Goal: Task Accomplishment & Management: Manage account settings

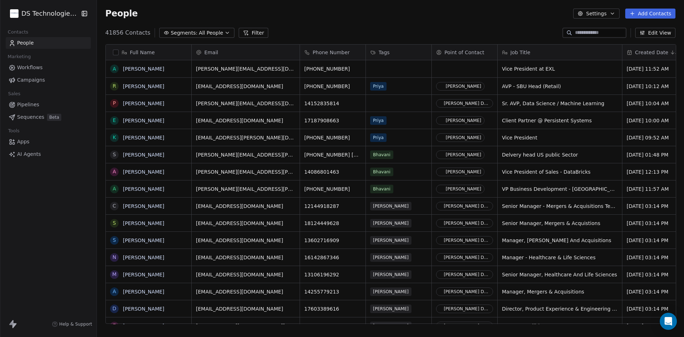
scroll to position [291, 582]
click at [41, 12] on html "DS Technologies Inc Contacts People Marketing Workflows Campaigns Sales Pipelin…" at bounding box center [342, 168] width 684 height 337
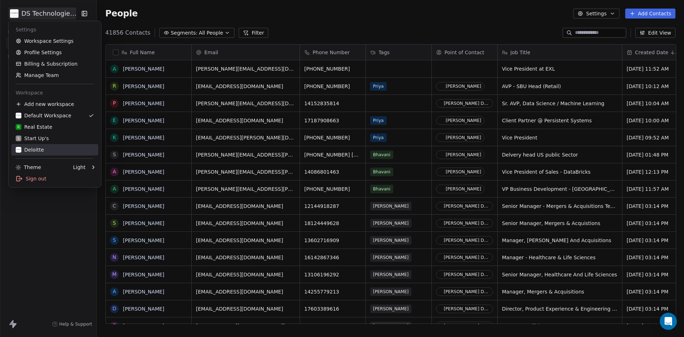
click at [40, 151] on div "Deloitte" at bounding box center [30, 149] width 28 height 7
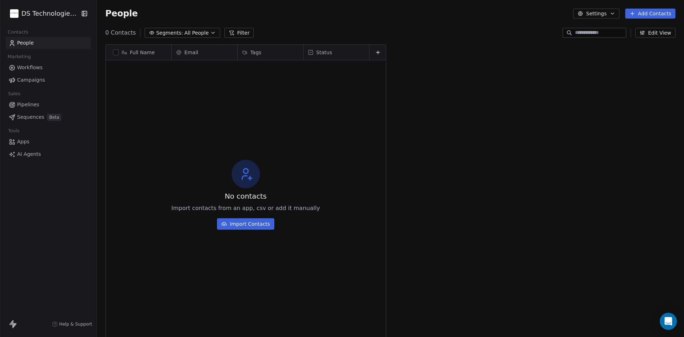
scroll to position [291, 582]
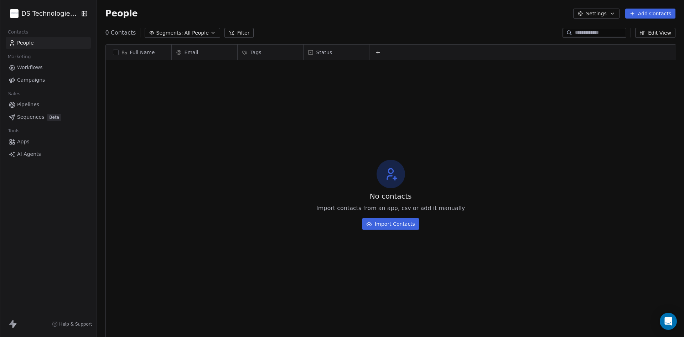
click at [39, 44] on link "People" at bounding box center [48, 43] width 85 height 12
click at [61, 9] on html "DS Technologies Inc Contacts People Marketing Workflows Campaigns Sales Pipelin…" at bounding box center [342, 168] width 684 height 337
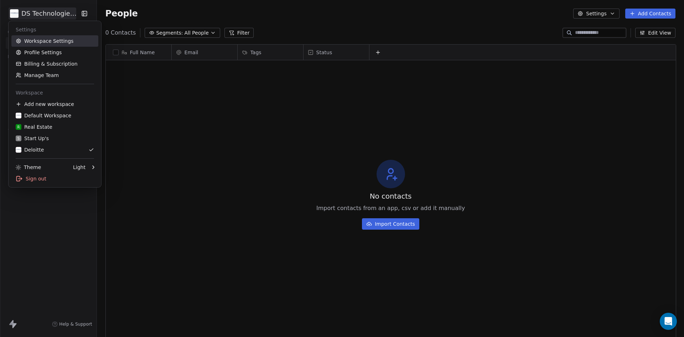
click at [49, 42] on link "Workspace Settings" at bounding box center [54, 40] width 87 height 11
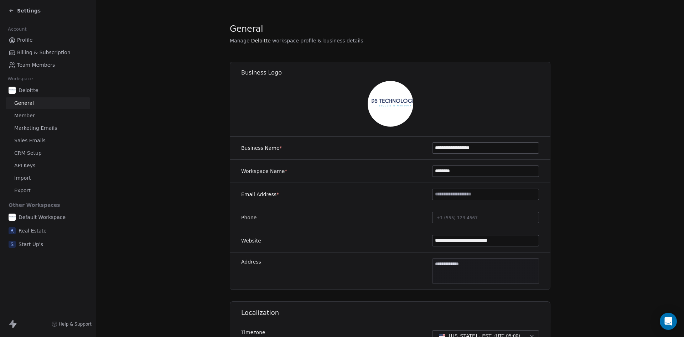
click at [31, 153] on span "CRM Setup" at bounding box center [27, 152] width 27 height 7
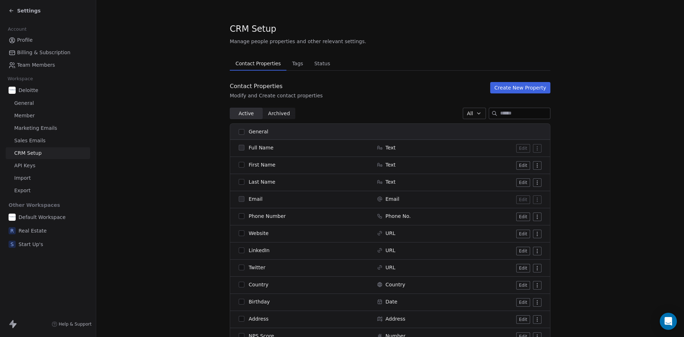
click at [239, 214] on button "button" at bounding box center [242, 216] width 6 height 6
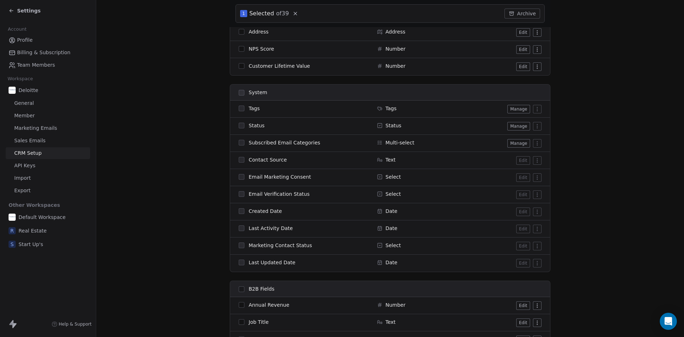
scroll to position [297, 0]
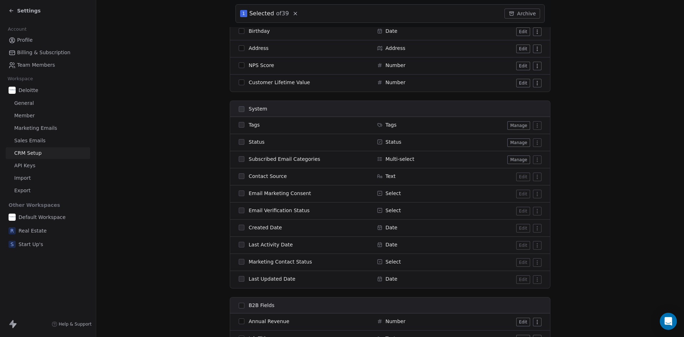
click at [517, 124] on button "Manage" at bounding box center [518, 125] width 23 height 9
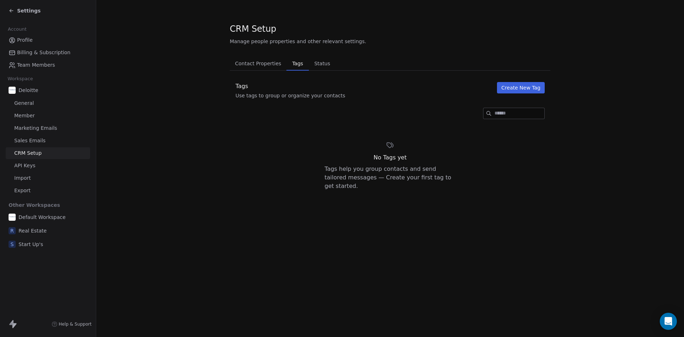
click at [521, 87] on button "Create New Tag" at bounding box center [521, 87] width 48 height 11
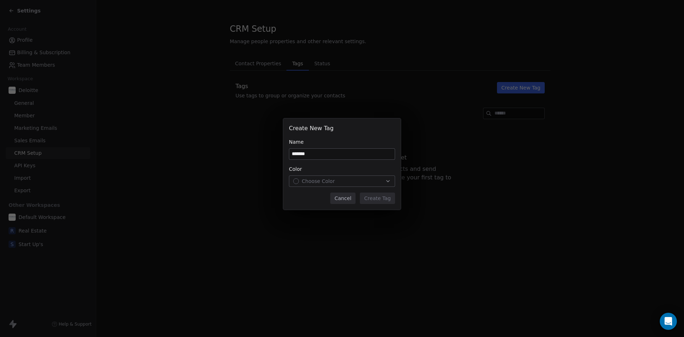
type input "*******"
click at [330, 176] on button "Choose Color" at bounding box center [342, 180] width 106 height 11
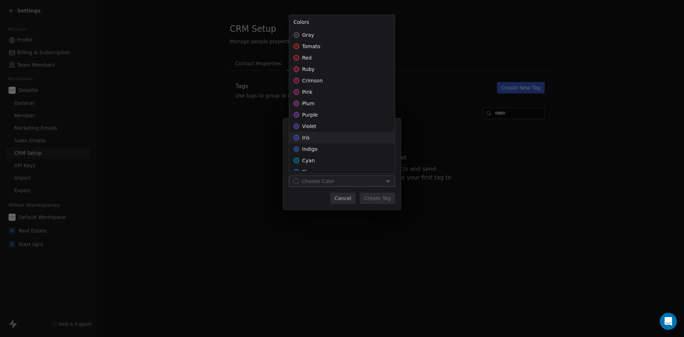
click at [310, 140] on div "iris" at bounding box center [341, 137] width 105 height 11
click at [381, 195] on div "Create New Tag Name ******* Color iris Cancel Create Tag" at bounding box center [342, 168] width 684 height 123
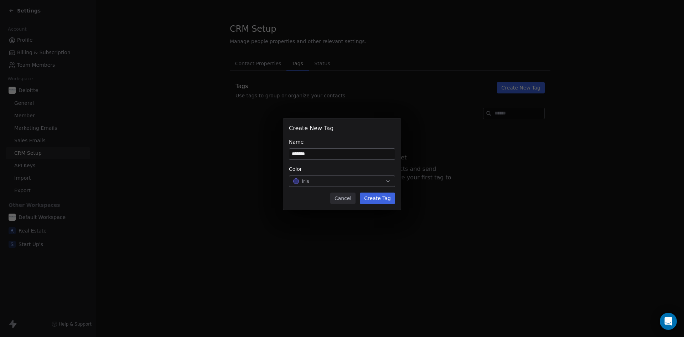
click at [388, 200] on button "Create Tag" at bounding box center [377, 197] width 35 height 11
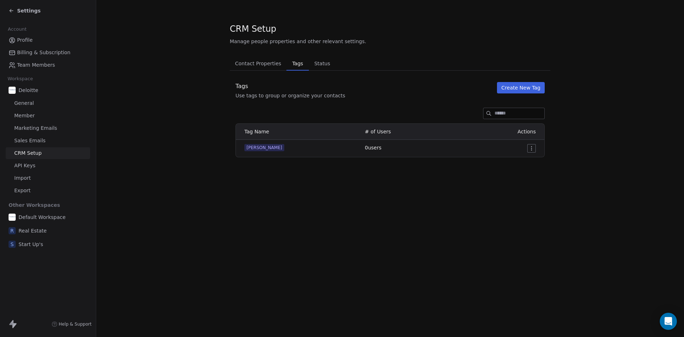
click at [559, 162] on section "CRM Setup Manage people properties and other relevant settings. Contact Propert…" at bounding box center [390, 90] width 588 height 180
click at [266, 61] on span "Contact Properties" at bounding box center [258, 63] width 52 height 10
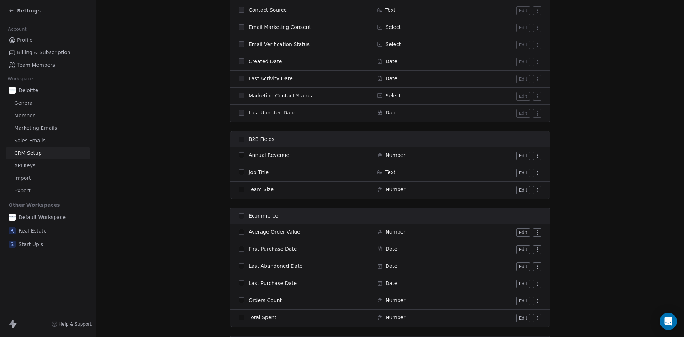
scroll to position [353, 0]
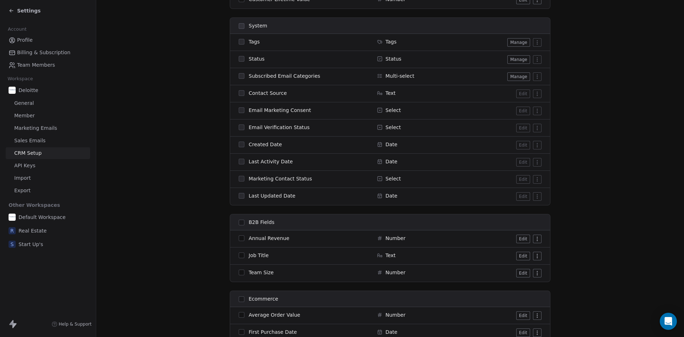
click at [516, 40] on button "Manage" at bounding box center [518, 42] width 23 height 9
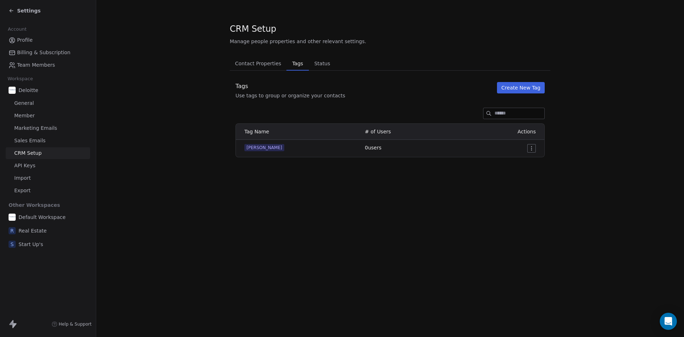
click at [315, 62] on span "Status" at bounding box center [322, 63] width 22 height 10
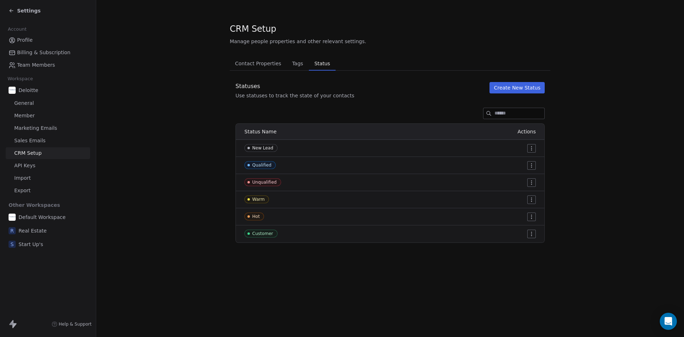
click at [9, 13] on icon at bounding box center [12, 11] width 6 height 6
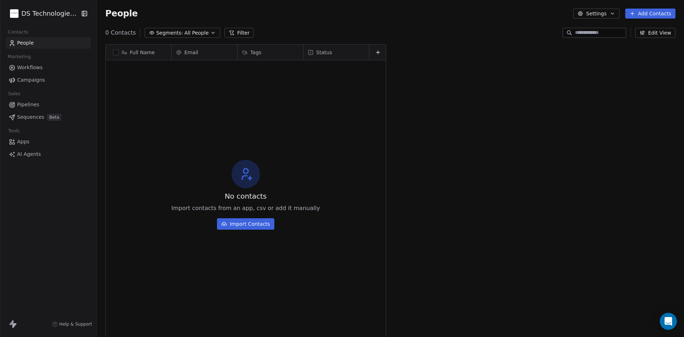
scroll to position [291, 582]
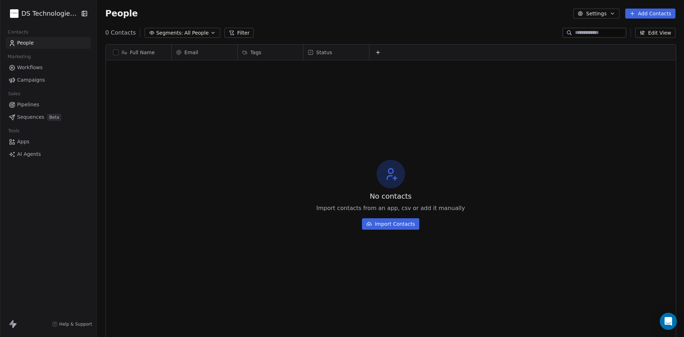
click at [379, 53] on icon at bounding box center [378, 52] width 6 height 6
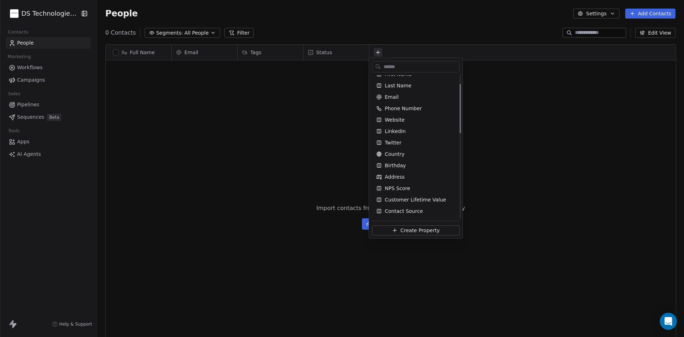
scroll to position [0, 0]
click at [641, 145] on html "DS Technologies Inc Contacts People Marketing Workflows Campaigns Sales Pipelin…" at bounding box center [342, 168] width 684 height 337
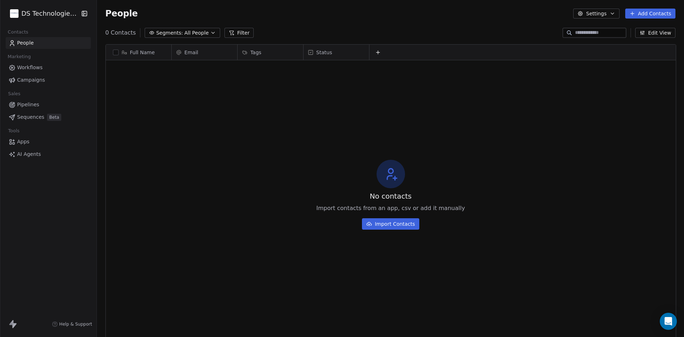
click at [654, 24] on div "People Settings Add Contacts" at bounding box center [390, 13] width 587 height 27
click at [653, 35] on button "Edit View" at bounding box center [655, 33] width 40 height 10
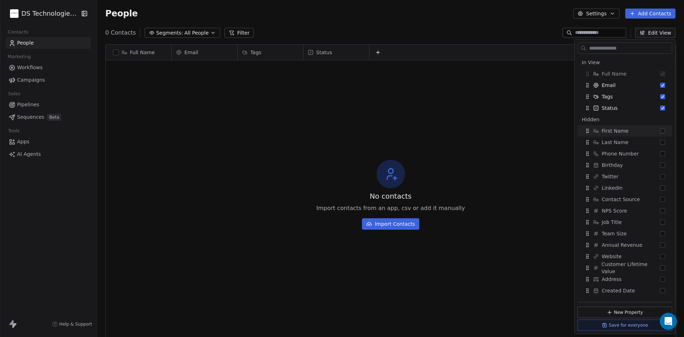
click at [479, 161] on div "No contacts Import contacts from an app, csv or add it manually Import Contacts" at bounding box center [391, 194] width 570 height 265
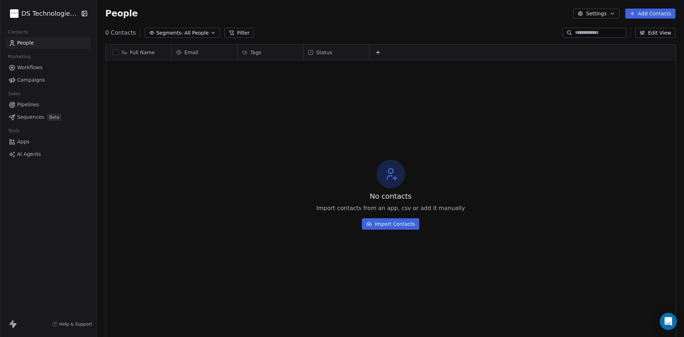
click at [662, 35] on button "Edit View" at bounding box center [655, 33] width 40 height 10
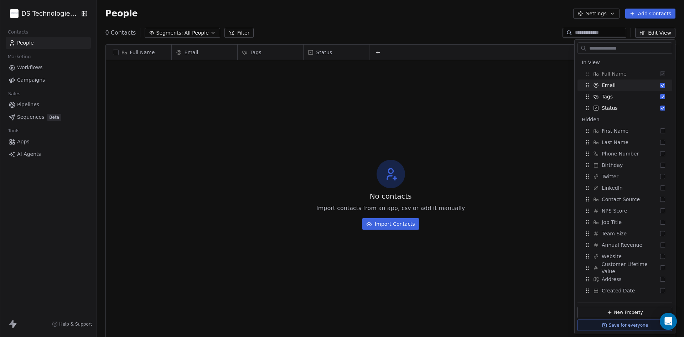
click at [464, 162] on div "No contacts Import contacts from an app, csv or add it manually Import Contacts" at bounding box center [391, 194] width 570 height 265
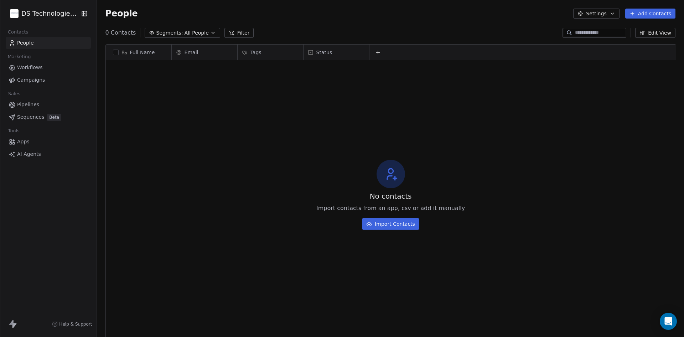
click at [653, 32] on button "Edit View" at bounding box center [655, 33] width 40 height 10
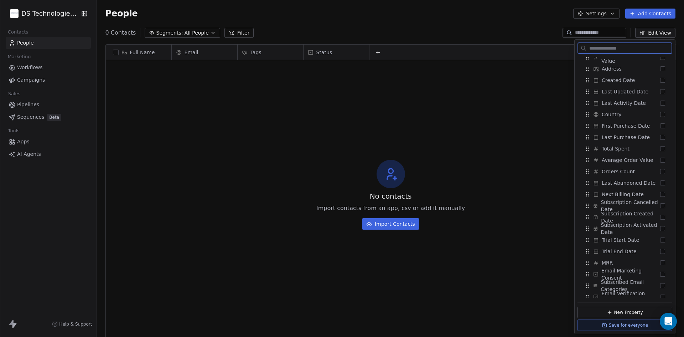
scroll to position [226, 0]
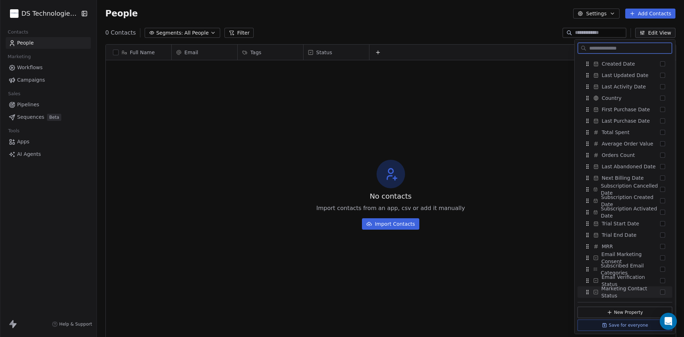
click at [627, 313] on button "New Property" at bounding box center [624, 311] width 95 height 11
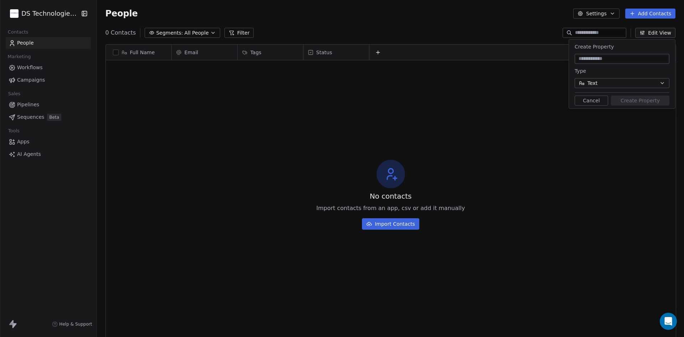
click at [612, 60] on input at bounding box center [622, 58] width 92 height 7
click at [592, 102] on button "Cancel" at bounding box center [590, 100] width 33 height 10
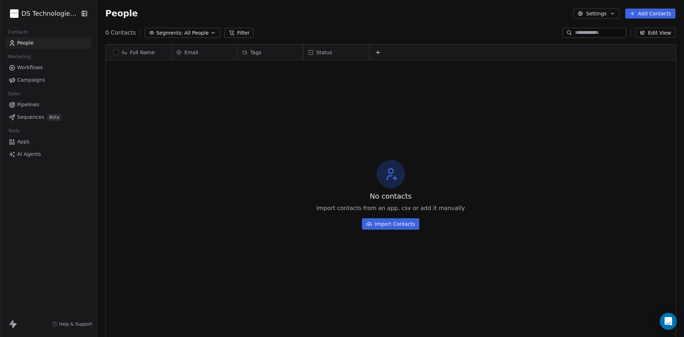
click at [45, 8] on html "DS Technologies Inc Contacts People Marketing Workflows Campaigns Sales Pipelin…" at bounding box center [342, 168] width 684 height 337
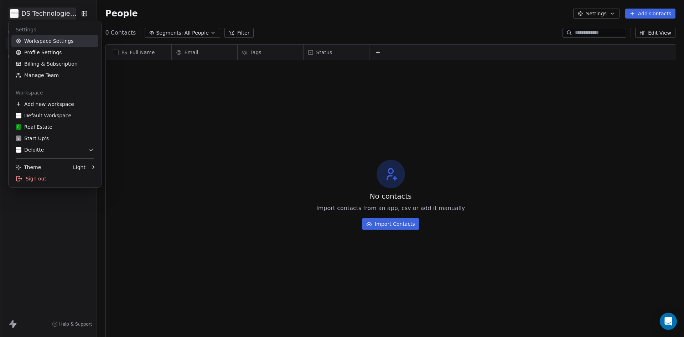
click at [51, 37] on link "Workspace Settings" at bounding box center [54, 40] width 87 height 11
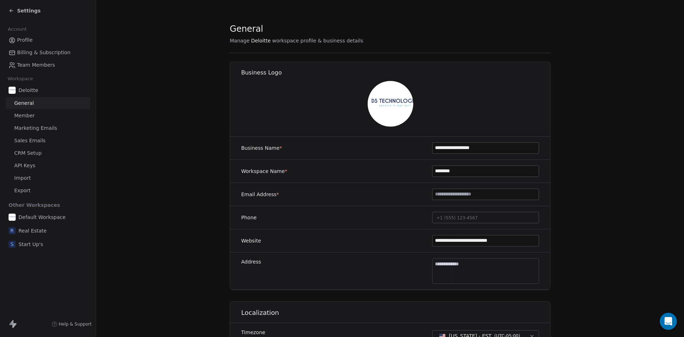
click at [33, 153] on span "CRM Setup" at bounding box center [27, 152] width 27 height 7
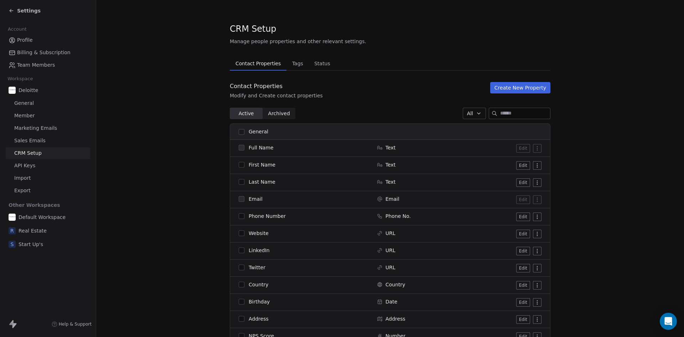
click at [521, 90] on button "Create New Property" at bounding box center [520, 87] width 60 height 11
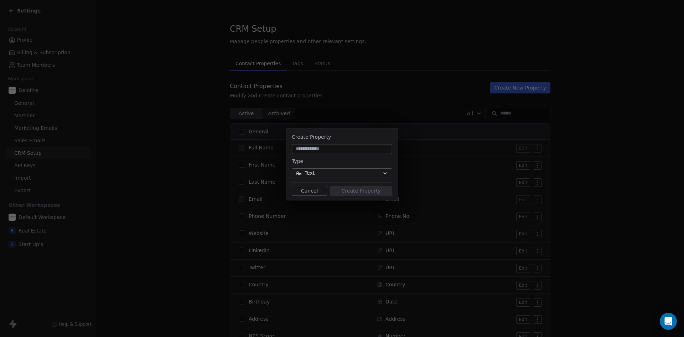
click at [319, 148] on input at bounding box center [342, 148] width 98 height 7
type input "**********"
click at [353, 189] on button "Create Property" at bounding box center [361, 191] width 62 height 10
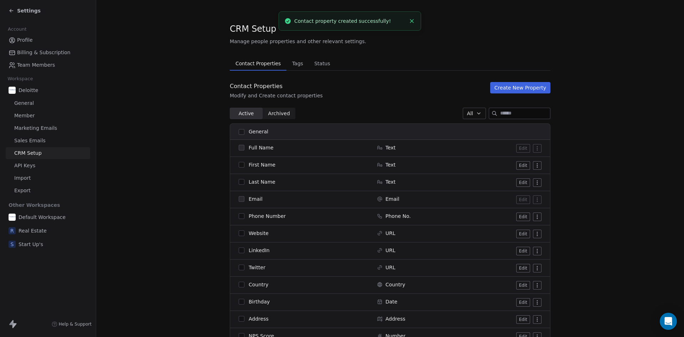
click at [412, 20] on icon "Close toast" at bounding box center [411, 21] width 6 height 6
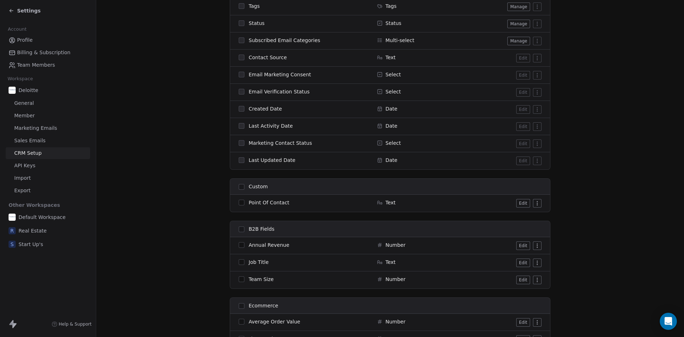
scroll to position [416, 0]
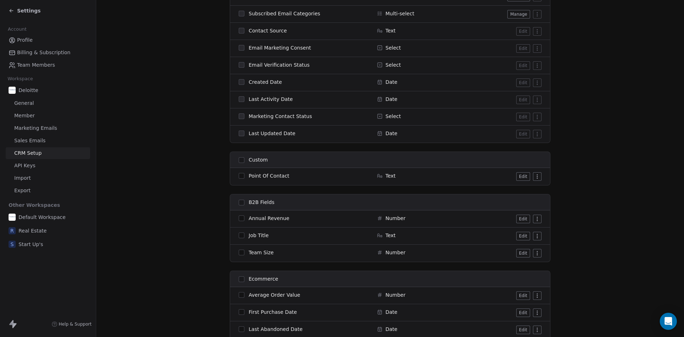
click at [240, 176] on button "button" at bounding box center [242, 176] width 6 height 6
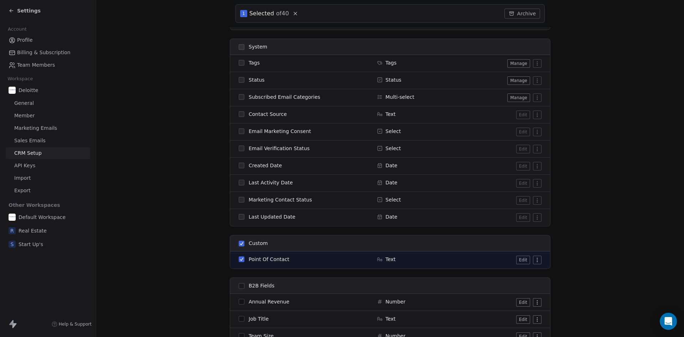
scroll to position [443, 0]
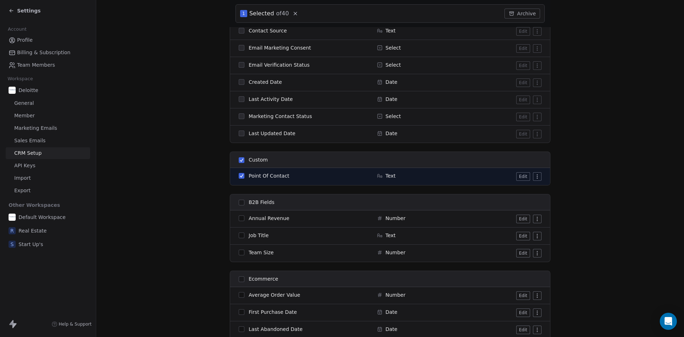
click at [241, 235] on button "button" at bounding box center [242, 235] width 6 height 6
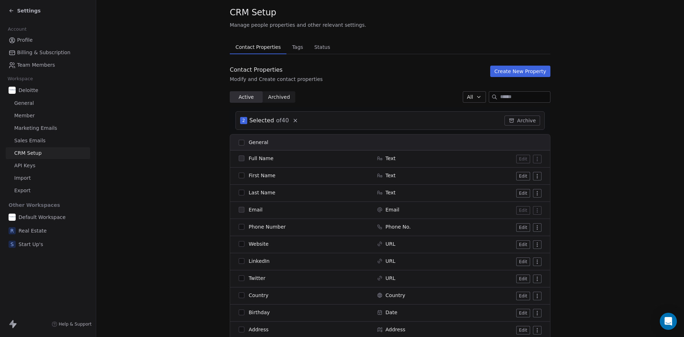
scroll to position [0, 0]
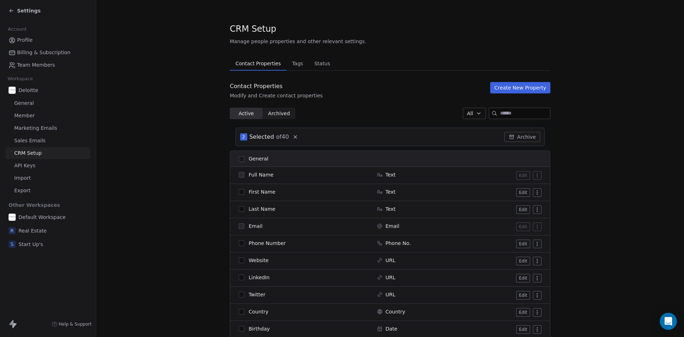
click at [520, 89] on button "Create New Property" at bounding box center [520, 87] width 60 height 11
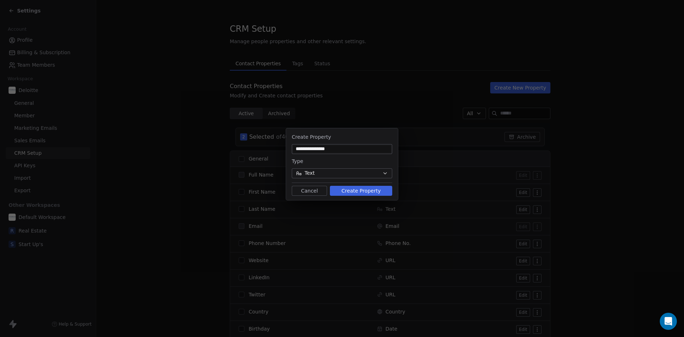
click at [310, 191] on button "Cancel" at bounding box center [309, 191] width 35 height 10
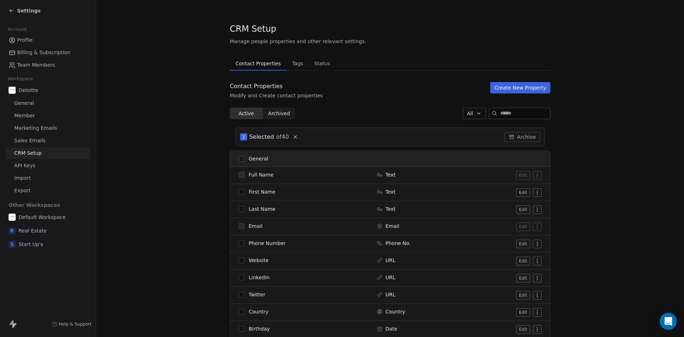
click at [18, 100] on span "General" at bounding box center [24, 102] width 20 height 7
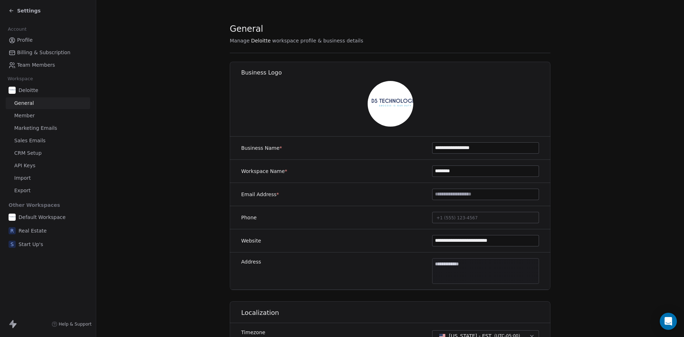
click at [12, 10] on icon at bounding box center [12, 11] width 6 height 6
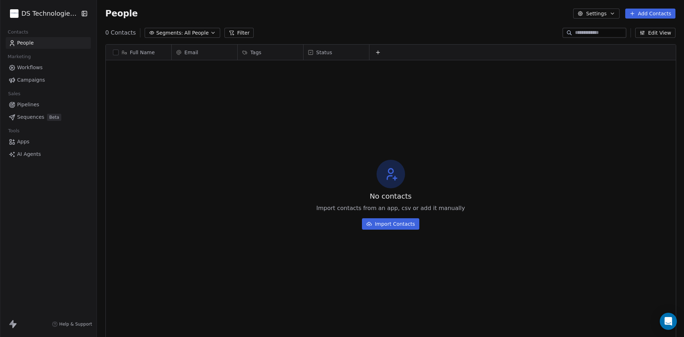
scroll to position [291, 582]
click at [657, 30] on button "Edit View" at bounding box center [655, 33] width 40 height 10
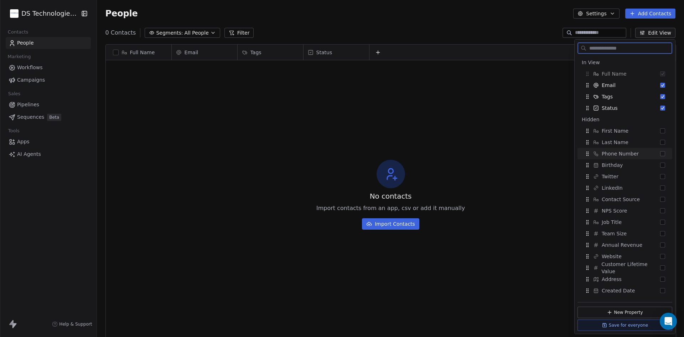
click at [634, 153] on span "Phone Number" at bounding box center [619, 153] width 37 height 7
click at [616, 222] on span "Job Title" at bounding box center [611, 221] width 20 height 7
click at [624, 293] on span "Created Date" at bounding box center [617, 290] width 33 height 7
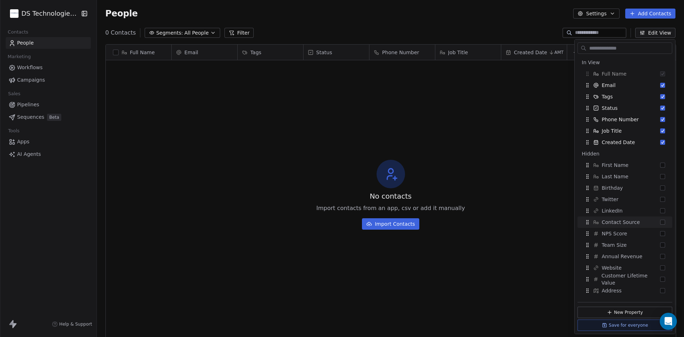
click at [524, 119] on div "No contacts Import contacts from an app, csv or add it manually Import Contacts" at bounding box center [391, 194] width 570 height 265
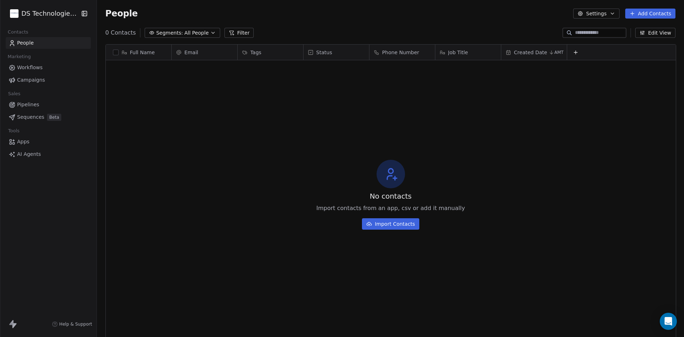
click at [555, 51] on span "AMT" at bounding box center [558, 52] width 9 height 6
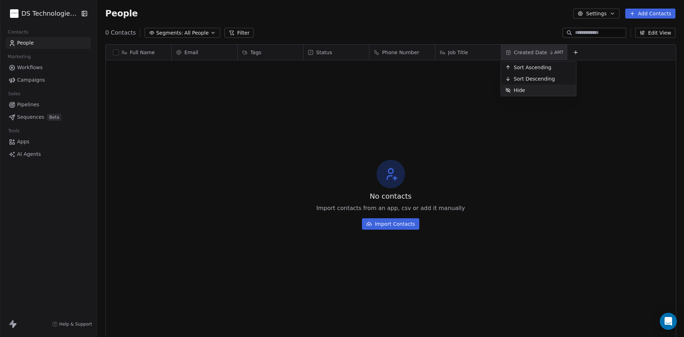
click at [551, 167] on html "DS Technologies Inc Contacts People Marketing Workflows Campaigns Sales Pipelin…" at bounding box center [342, 168] width 684 height 337
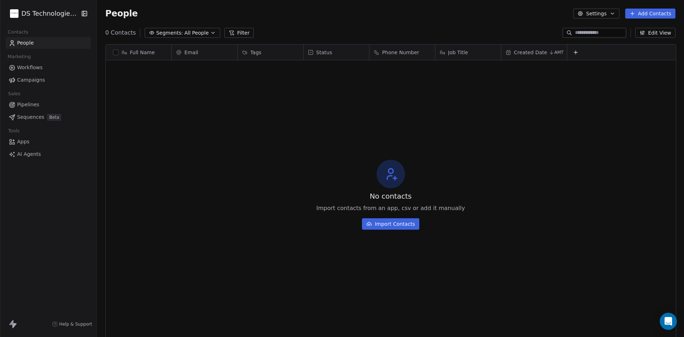
click at [25, 44] on span "People" at bounding box center [25, 42] width 17 height 7
click at [23, 43] on span "People" at bounding box center [25, 42] width 17 height 7
click at [24, 43] on span "People" at bounding box center [25, 42] width 17 height 7
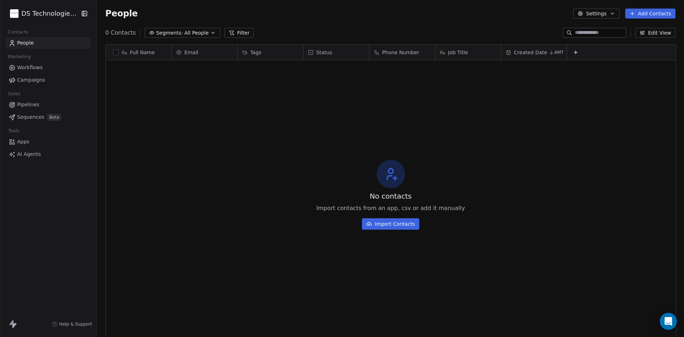
click at [24, 43] on span "People" at bounding box center [25, 42] width 17 height 7
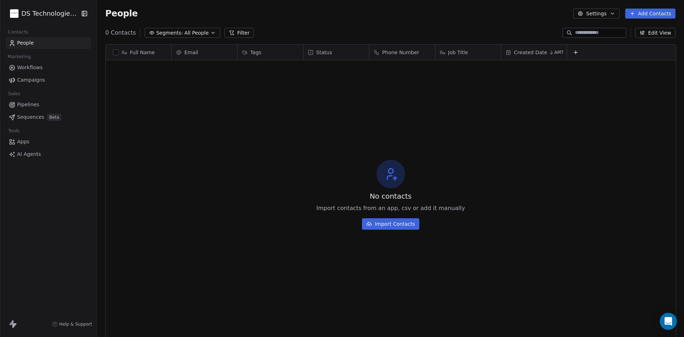
click at [24, 43] on span "People" at bounding box center [25, 42] width 17 height 7
drag, startPoint x: 598, startPoint y: 54, endPoint x: 534, endPoint y: 55, distance: 63.8
click at [534, 55] on div "Email Tags Status Phone Number Job Title Created Date AMT" at bounding box center [424, 53] width 505 height 16
click at [595, 57] on div at bounding box center [621, 52] width 109 height 15
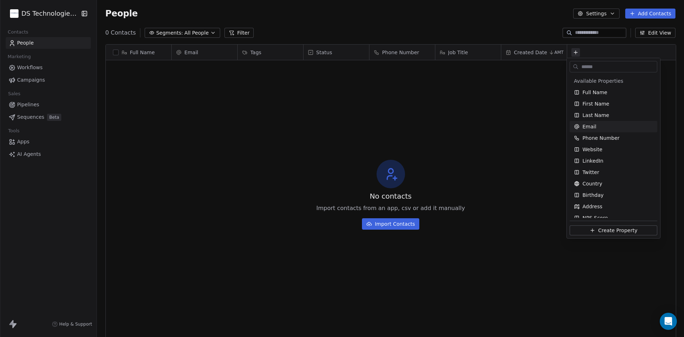
click at [465, 133] on html "DS Technologies Inc Contacts People Marketing Workflows Campaigns Sales Pipelin…" at bounding box center [342, 168] width 684 height 337
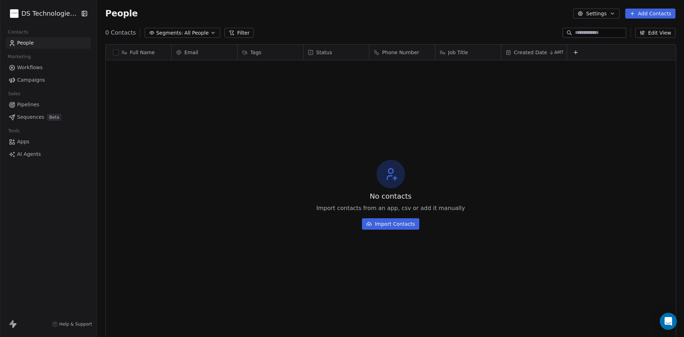
click at [504, 178] on div "No contacts Import contacts from an app, csv or add it manually Import Contacts" at bounding box center [391, 194] width 570 height 265
drag, startPoint x: 593, startPoint y: 135, endPoint x: 626, endPoint y: 187, distance: 61.6
click at [626, 187] on div "No contacts Import contacts from an app, csv or add it manually Import Contacts" at bounding box center [391, 194] width 570 height 265
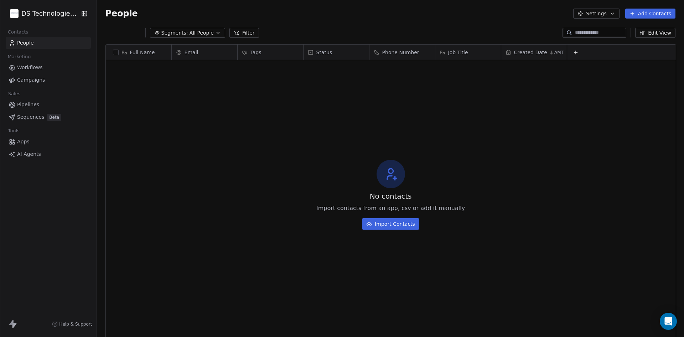
click at [665, 32] on button "Edit View" at bounding box center [655, 33] width 40 height 10
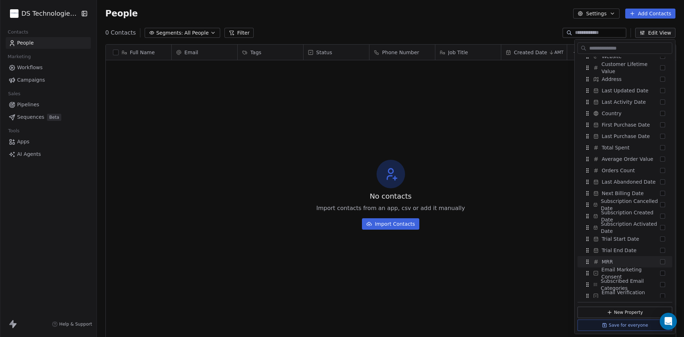
scroll to position [238, 0]
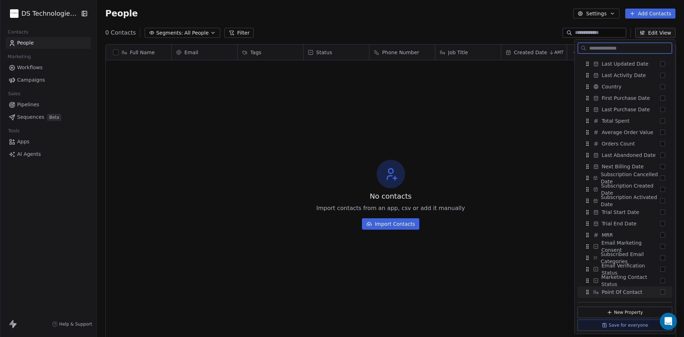
click at [627, 292] on span "Point Of Contact" at bounding box center [621, 291] width 41 height 7
click at [627, 297] on span "Marketing Contact Status" at bounding box center [630, 292] width 59 height 14
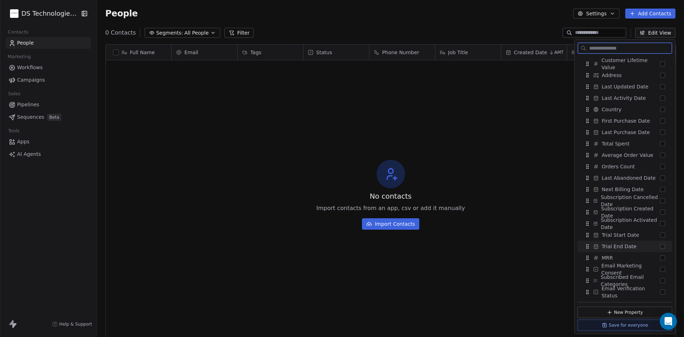
scroll to position [0, 0]
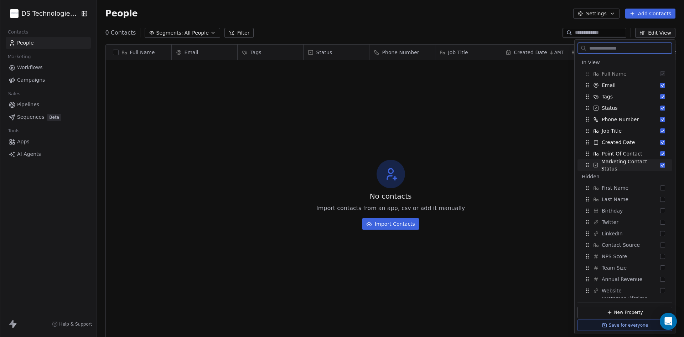
click at [652, 165] on span "Marketing Contact Status" at bounding box center [630, 165] width 59 height 14
click at [628, 312] on button "New Property" at bounding box center [624, 311] width 95 height 11
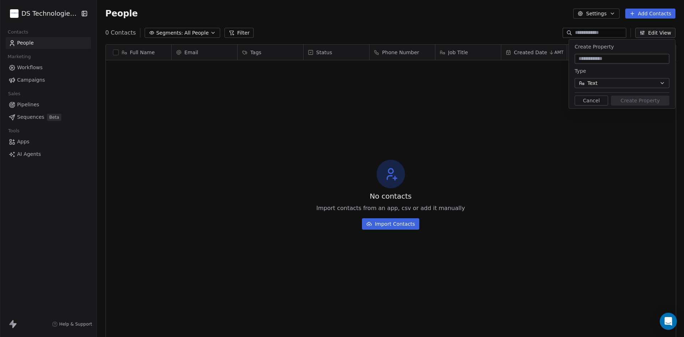
click at [610, 61] on input at bounding box center [622, 58] width 92 height 7
type input "********"
click at [639, 99] on button "Create Property" at bounding box center [640, 100] width 58 height 10
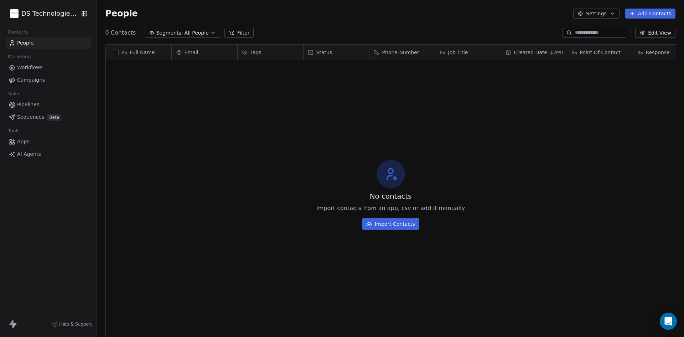
click at [652, 53] on span "Response" at bounding box center [658, 52] width 24 height 7
click at [532, 122] on html "DS Technologies Inc Contacts People Marketing Workflows Campaigns Sales Pipelin…" at bounding box center [342, 168] width 684 height 337
click at [661, 34] on button "Edit View" at bounding box center [655, 33] width 40 height 10
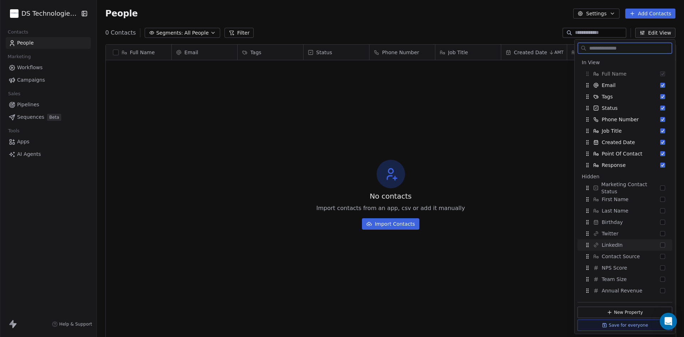
scroll to position [83, 0]
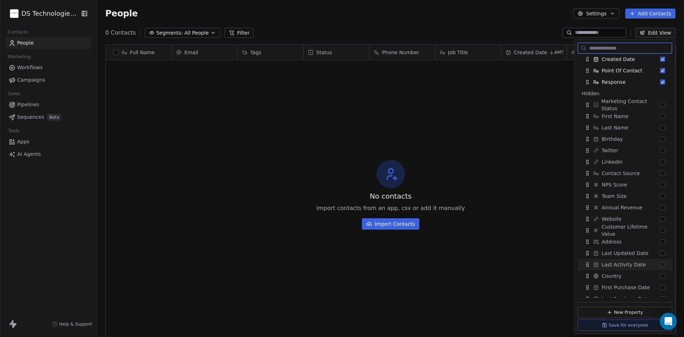
click at [624, 264] on span "Last Activity Date" at bounding box center [623, 264] width 44 height 7
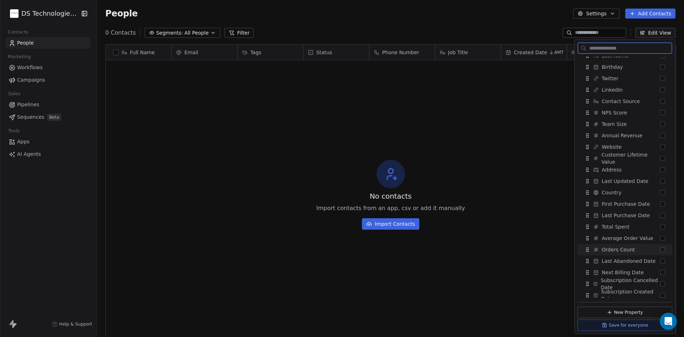
scroll to position [249, 0]
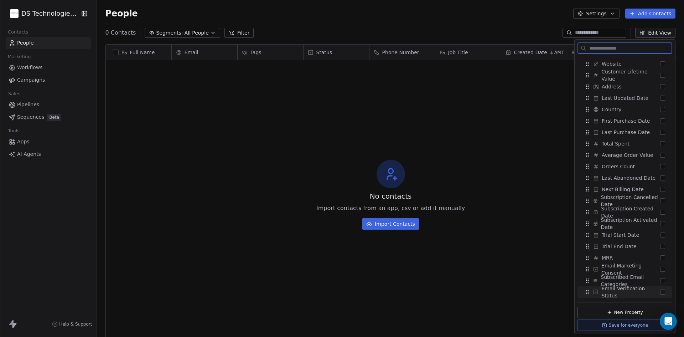
click at [625, 313] on button "New Property" at bounding box center [624, 311] width 95 height 11
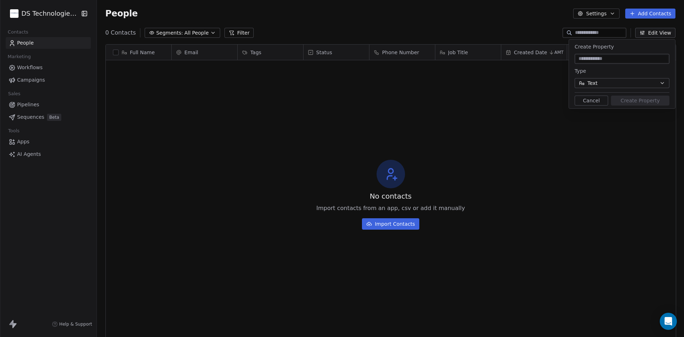
click at [612, 81] on button "Text" at bounding box center [621, 83] width 95 height 10
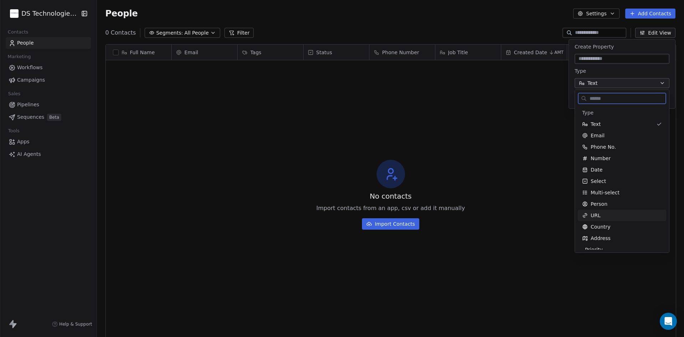
click at [601, 212] on div "URL" at bounding box center [622, 215] width 80 height 7
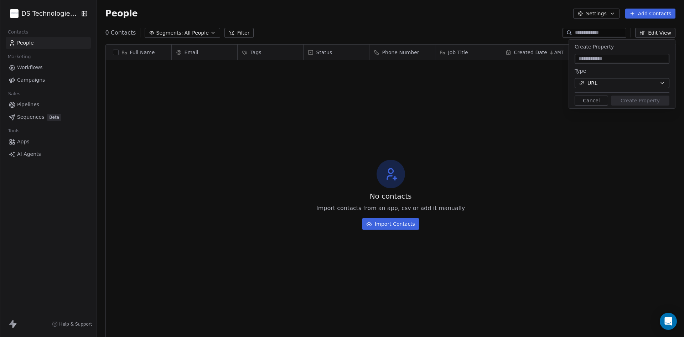
click at [614, 58] on input at bounding box center [622, 58] width 92 height 7
type input "**********"
click at [629, 97] on button "Create Property" at bounding box center [640, 100] width 58 height 10
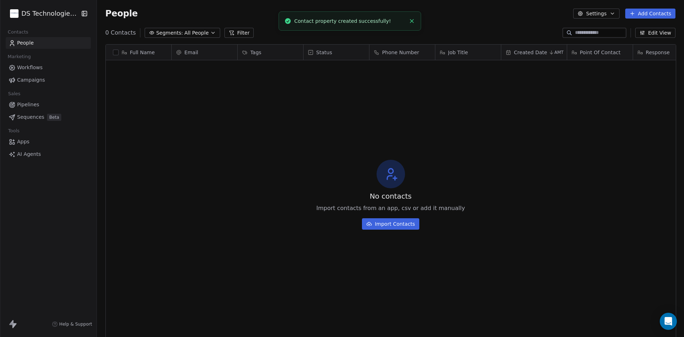
click at [654, 34] on button "Edit View" at bounding box center [655, 33] width 40 height 10
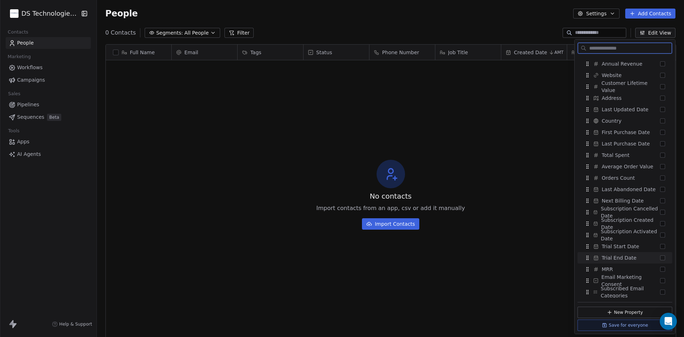
scroll to position [261, 0]
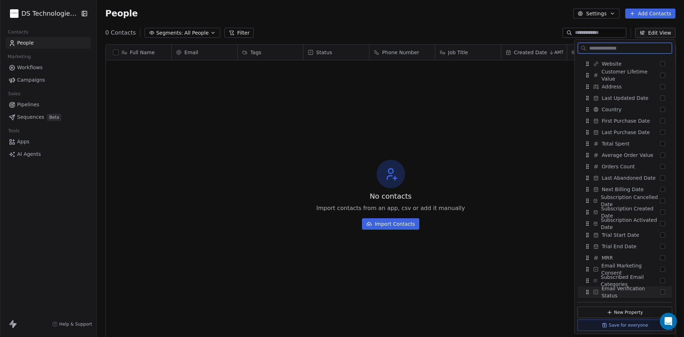
click at [628, 291] on span "Email Verification Status" at bounding box center [630, 292] width 59 height 14
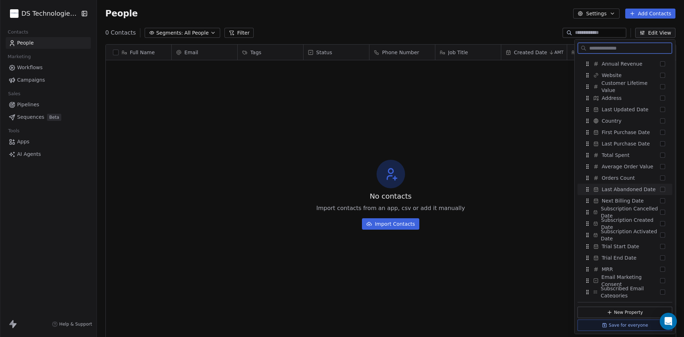
scroll to position [0, 0]
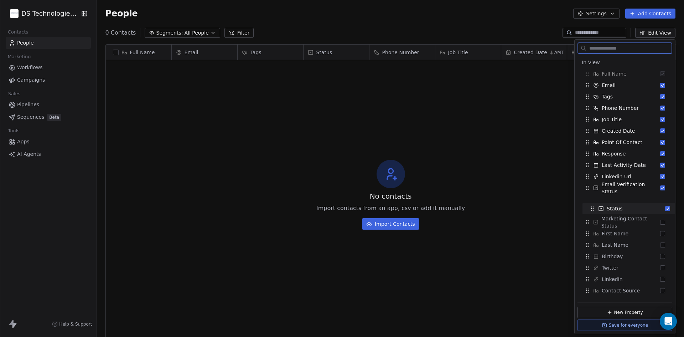
drag, startPoint x: 621, startPoint y: 104, endPoint x: 626, endPoint y: 205, distance: 100.5
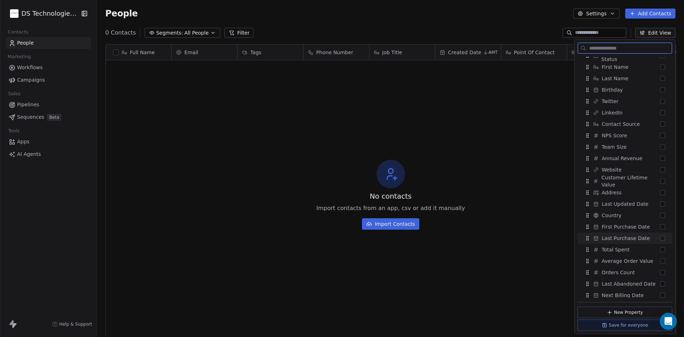
scroll to position [249, 0]
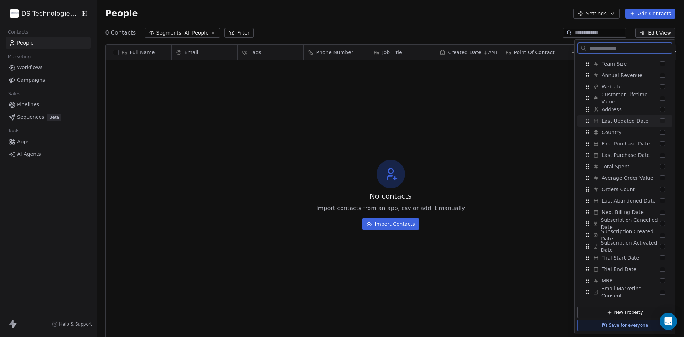
click at [633, 120] on span "Last Updated Date" at bounding box center [624, 120] width 47 height 7
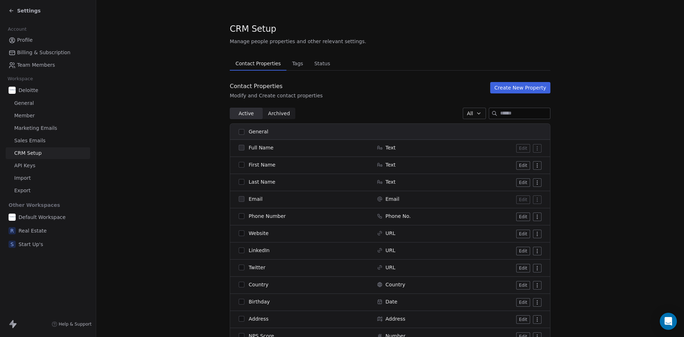
click at [10, 11] on icon at bounding box center [12, 11] width 6 height 6
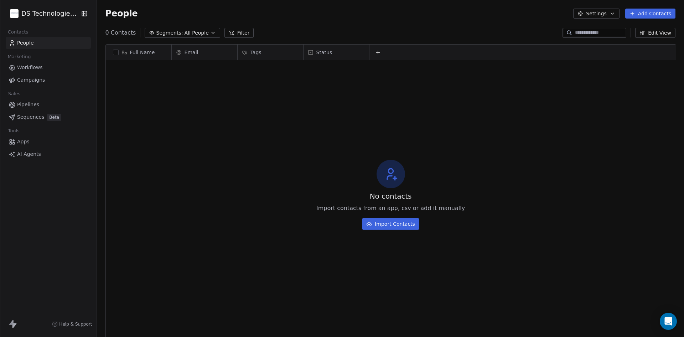
scroll to position [291, 582]
click at [49, 13] on html "DS Technologies Inc Contacts People Marketing Workflows Campaigns Sales Pipelin…" at bounding box center [342, 168] width 684 height 337
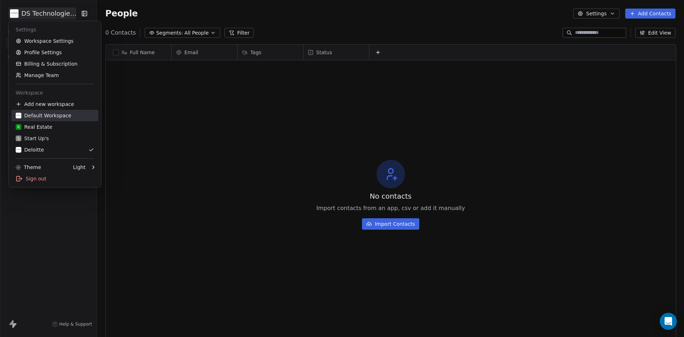
click at [38, 116] on div "Default Workspace" at bounding box center [44, 115] width 56 height 7
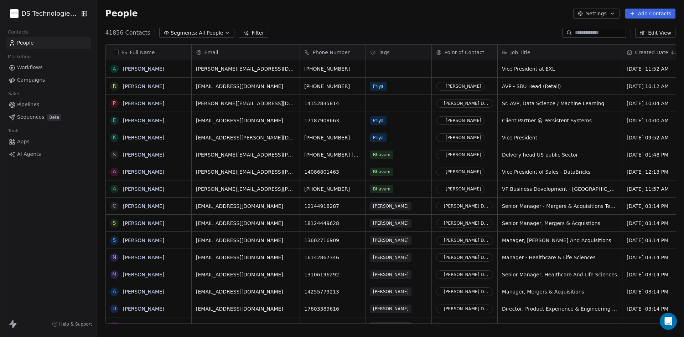
scroll to position [291, 582]
click at [444, 17] on div "People Settings Add Contacts" at bounding box center [390, 14] width 570 height 10
click at [644, 32] on icon "button" at bounding box center [643, 31] width 1 height 1
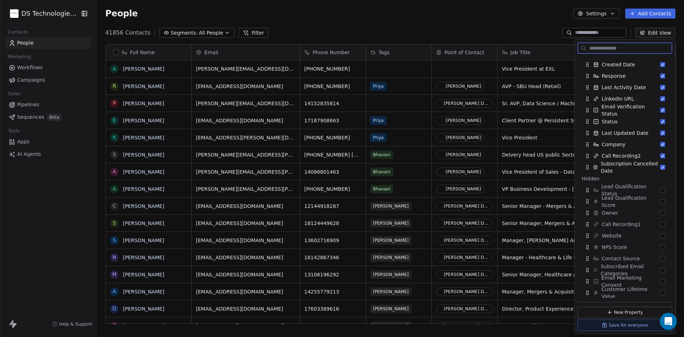
scroll to position [0, 0]
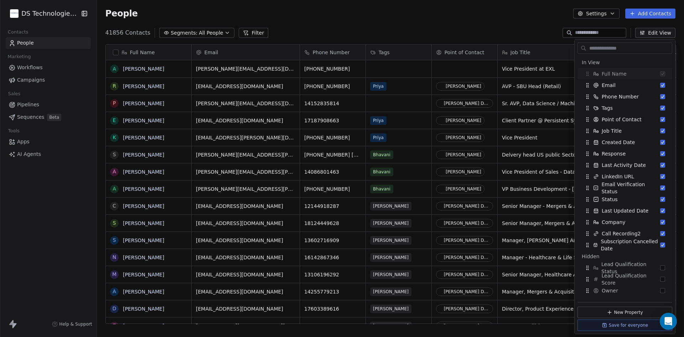
click at [528, 31] on div "41856 Contacts Segments: All People Filter Edit View" at bounding box center [390, 32] width 587 height 11
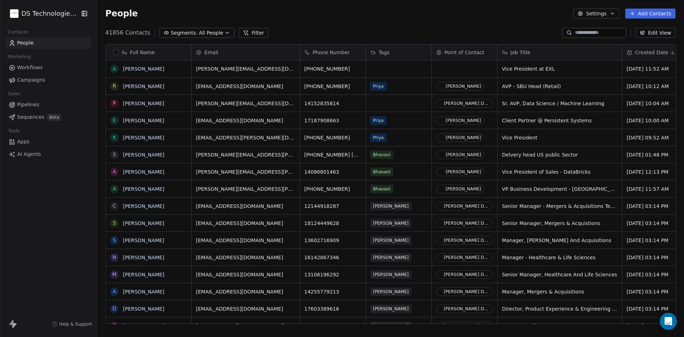
click at [662, 35] on button "Edit View" at bounding box center [655, 33] width 40 height 10
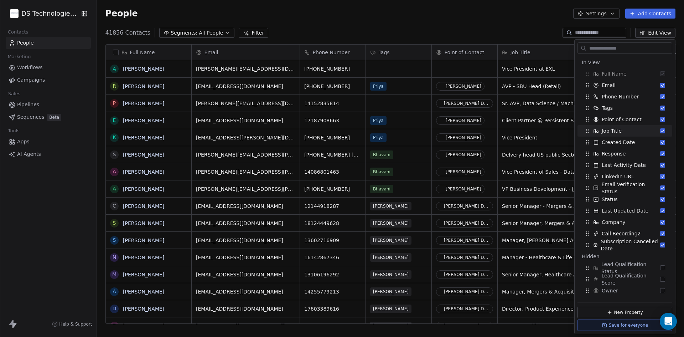
click at [504, 30] on div "41856 Contacts Segments: All People Filter Edit View" at bounding box center [390, 32] width 587 height 11
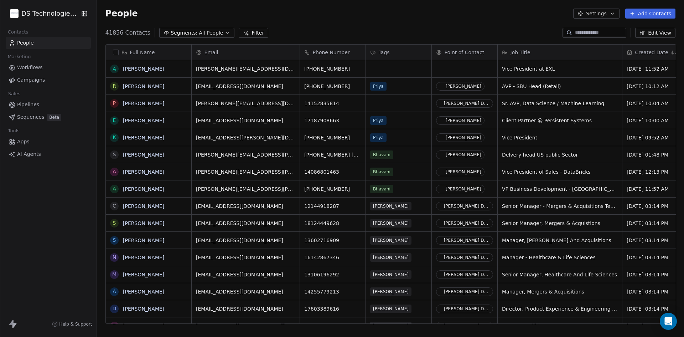
click at [168, 50] on div "Full Name" at bounding box center [147, 52] width 75 height 7
click at [246, 58] on html "DS Technologies Inc Contacts People Marketing Workflows Campaigns Sales Pipelin…" at bounding box center [342, 168] width 684 height 337
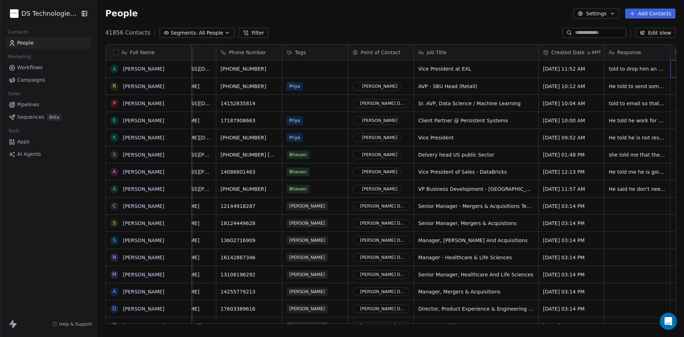
scroll to position [0, 150]
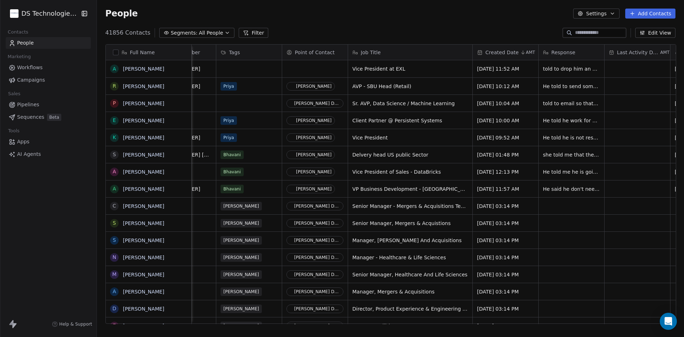
click at [643, 32] on icon "button" at bounding box center [642, 33] width 6 height 6
